Goal: Use online tool/utility: Utilize a website feature to perform a specific function

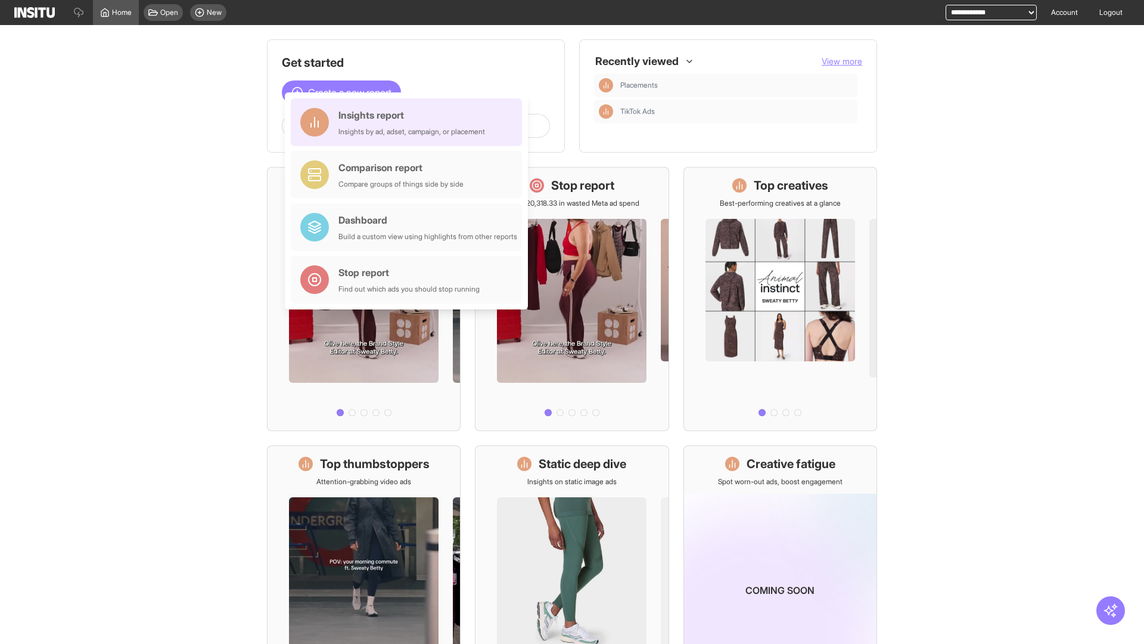
click at [409, 122] on div "Insights report Insights by ad, adset, campaign, or placement" at bounding box center [411, 122] width 147 height 29
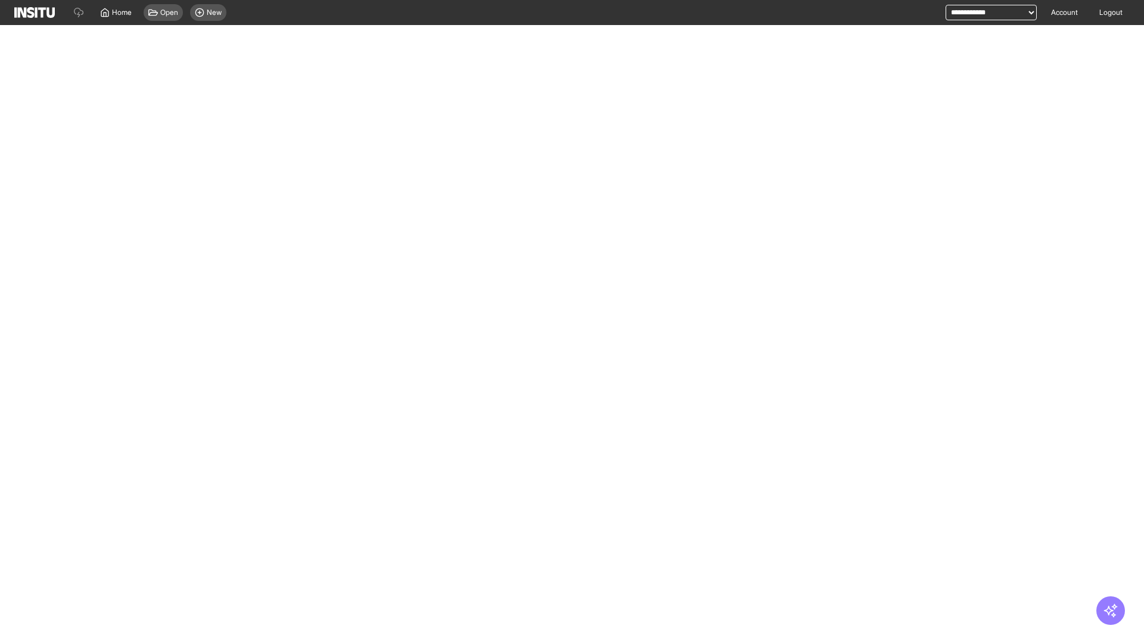
select select "**"
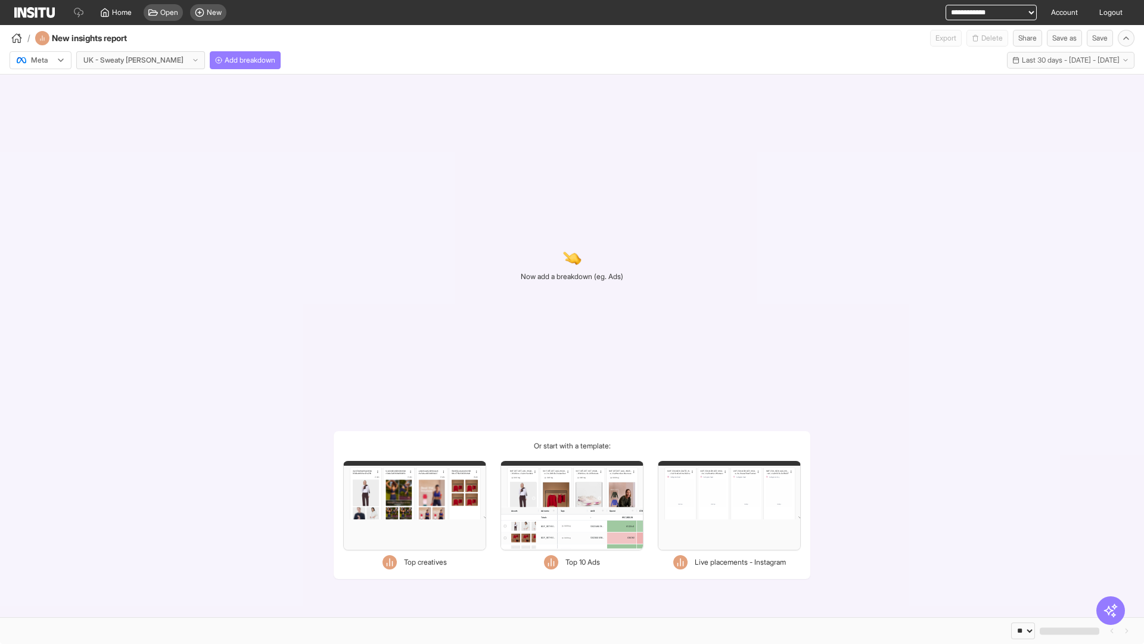
click at [41, 60] on div at bounding box center [31, 60] width 33 height 12
click at [40, 86] on span "Meta" at bounding box center [40, 85] width 16 height 11
click at [225, 60] on span "Add breakdown" at bounding box center [250, 60] width 51 height 10
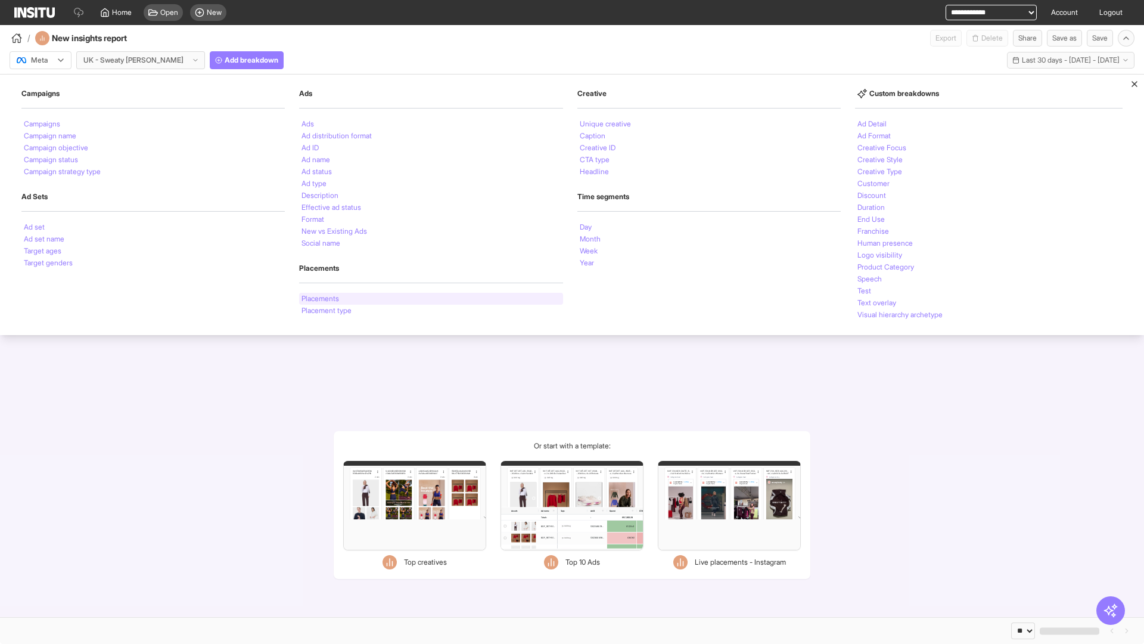
click at [320, 299] on li "Placements" at bounding box center [321, 298] width 38 height 7
